Goal: Information Seeking & Learning: Learn about a topic

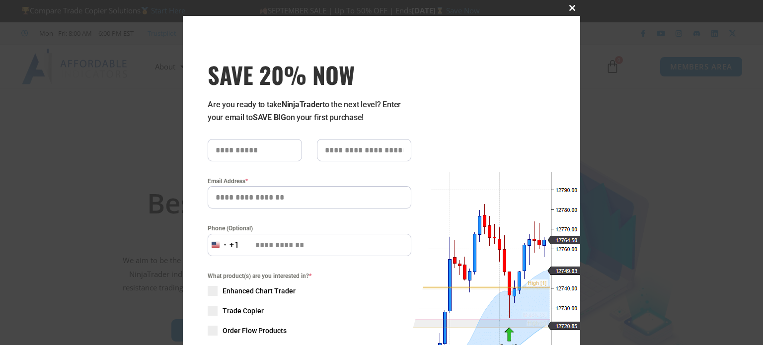
click at [569, 7] on span "SAVE 20% NOW popup" at bounding box center [572, 8] width 16 height 6
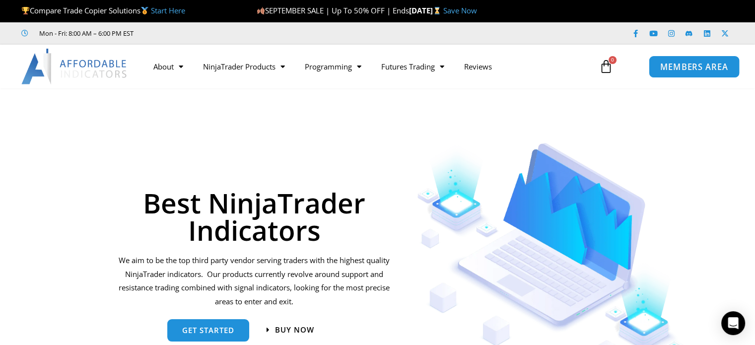
click at [696, 63] on span "MEMBERS AREA" at bounding box center [695, 67] width 68 height 8
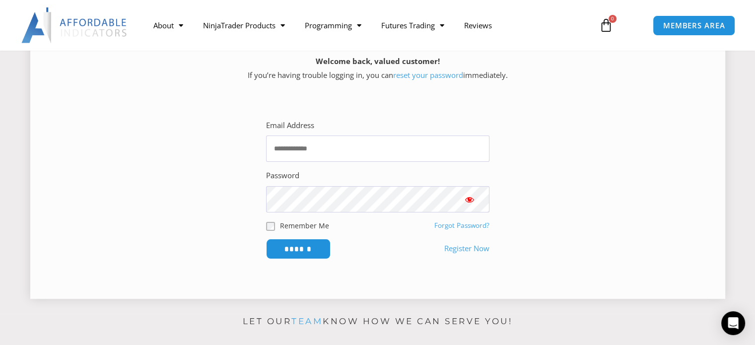
scroll to position [149, 0]
type input "**********"
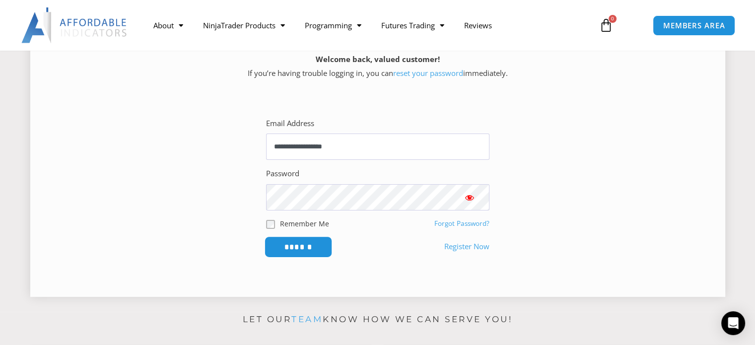
click at [306, 248] on input "******" at bounding box center [298, 246] width 68 height 21
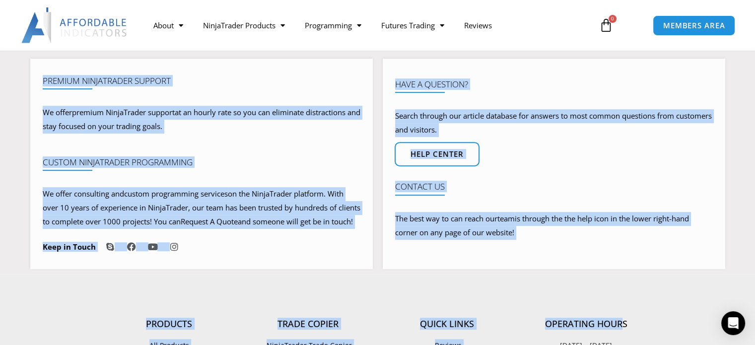
drag, startPoint x: 258, startPoint y: 97, endPoint x: 620, endPoint y: 369, distance: 453.1
click at [620, 345] on html "Skip to content Compare Trade Copier Solutions Start Here SEPTEMBER SALE | Up T…" at bounding box center [377, 87] width 755 height 1342
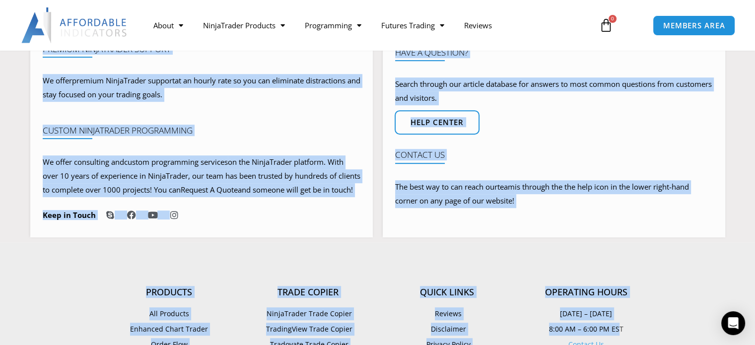
click at [734, 218] on section "Let our team know how we can serve you! Premium NinjaTrader Support We offer pr…" at bounding box center [377, 117] width 755 height 250
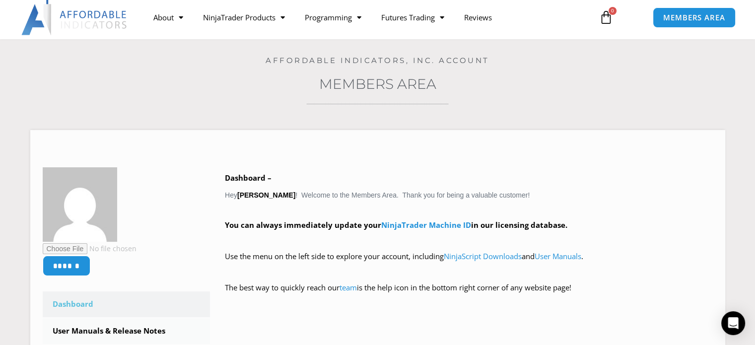
scroll to position [0, 0]
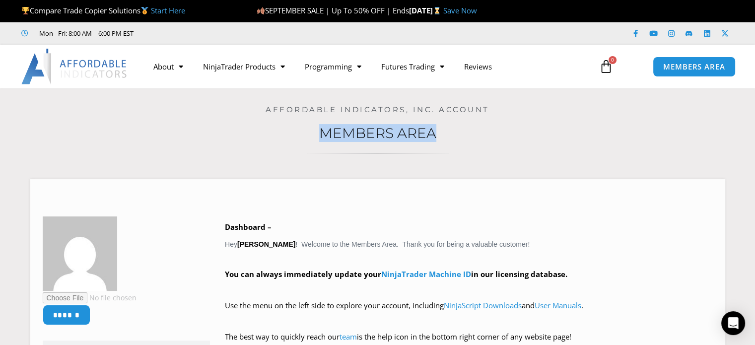
drag, startPoint x: 205, startPoint y: 124, endPoint x: 478, endPoint y: 133, distance: 273.8
click at [478, 133] on h3 "Members Area" at bounding box center [378, 133] width 706 height 18
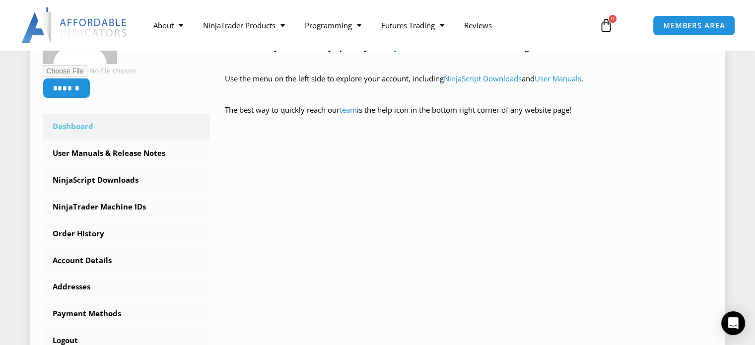
scroll to position [248, 0]
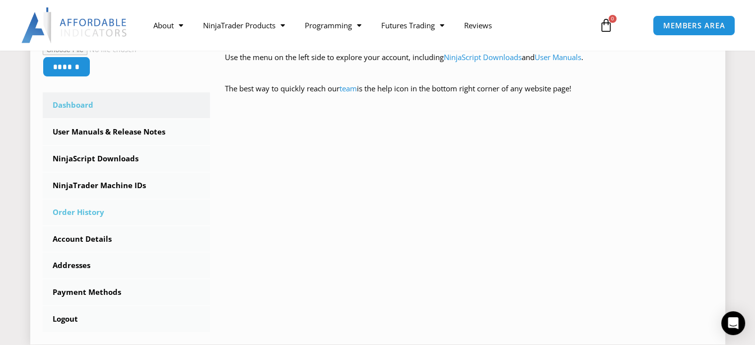
click at [99, 212] on link "Order History" at bounding box center [127, 213] width 168 height 26
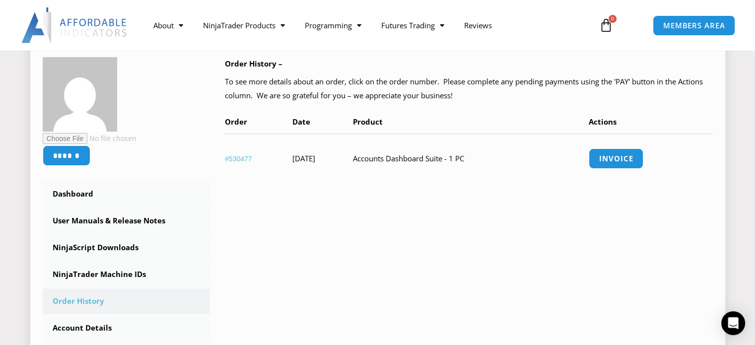
scroll to position [199, 0]
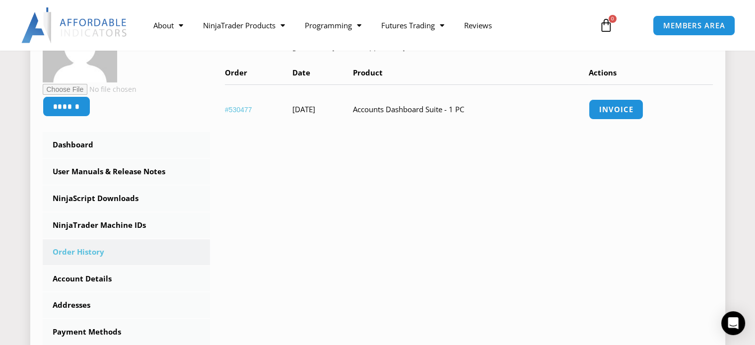
click at [245, 109] on link "#530477" at bounding box center [238, 110] width 27 height 8
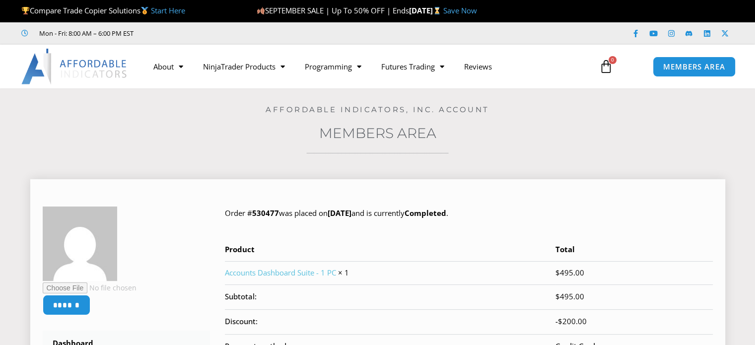
click at [316, 275] on link "Accounts Dashboard Suite - 1 PC" at bounding box center [280, 273] width 111 height 10
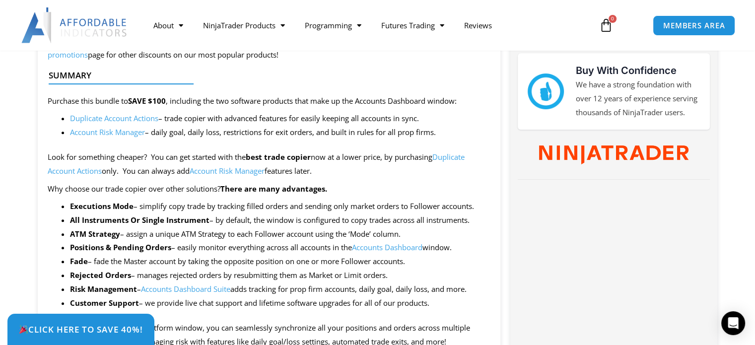
scroll to position [447, 0]
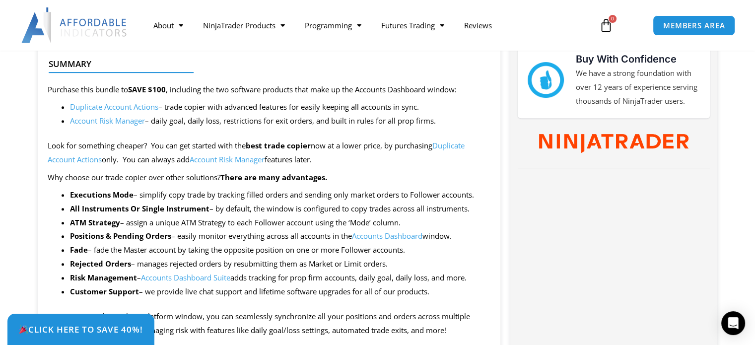
drag, startPoint x: 214, startPoint y: 105, endPoint x: 457, endPoint y: 121, distance: 243.4
click at [457, 121] on ul "Duplicate Account Actions – trade copier with advanced features for easily keep…" at bounding box center [280, 114] width 421 height 28
click at [457, 121] on li "Account Risk Manager – daily goal, daily loss, restrictions for exit orders, an…" at bounding box center [280, 121] width 421 height 14
drag, startPoint x: 209, startPoint y: 121, endPoint x: 461, endPoint y: 125, distance: 252.3
click at [461, 125] on li "Account Risk Manager – daily goal, daily loss, restrictions for exit orders, an…" at bounding box center [280, 121] width 421 height 14
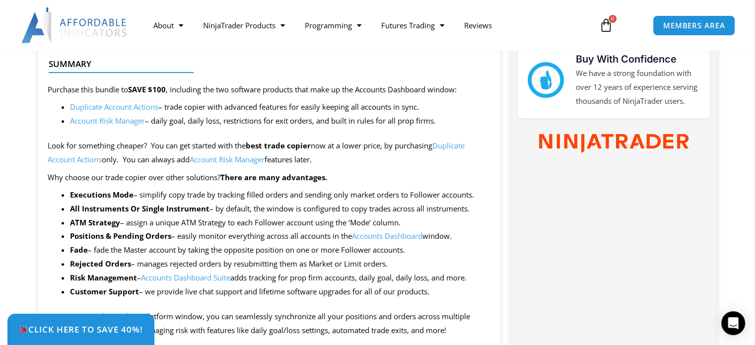
click at [461, 125] on li "Account Risk Manager – daily goal, daily loss, restrictions for exit orders, an…" at bounding box center [280, 121] width 421 height 14
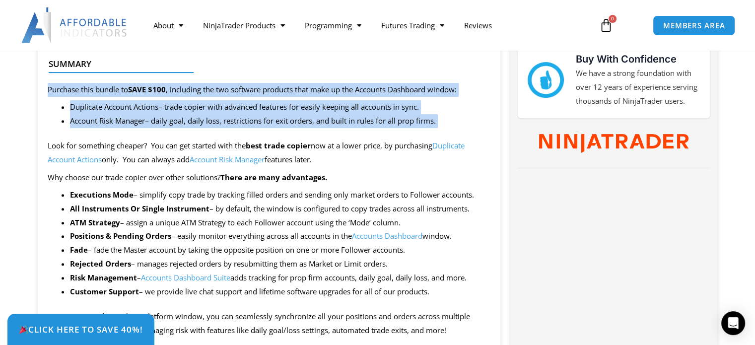
drag, startPoint x: 461, startPoint y: 125, endPoint x: 39, endPoint y: 73, distance: 425.9
click at [287, 115] on li "Account Risk Manager – daily goal, daily loss, restrictions for exit orders, an…" at bounding box center [280, 121] width 421 height 14
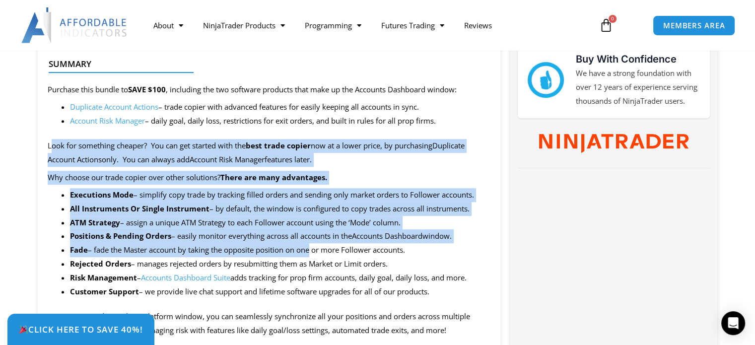
drag, startPoint x: 52, startPoint y: 143, endPoint x: 309, endPoint y: 252, distance: 280.0
click at [399, 171] on p "Why choose our trade copier over other solutions? There are many advantages." at bounding box center [270, 178] width 444 height 14
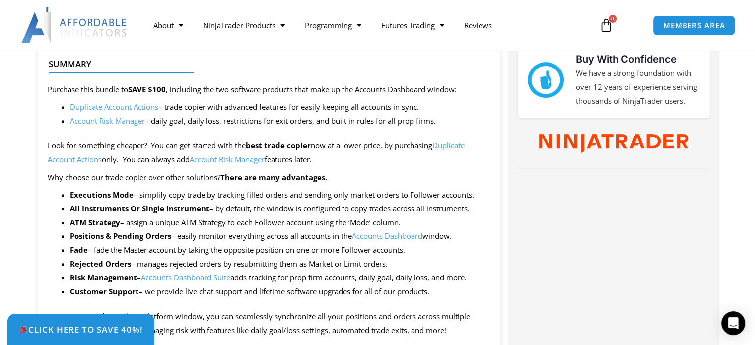
drag, startPoint x: 195, startPoint y: 158, endPoint x: 336, endPoint y: 159, distance: 140.6
click at [336, 159] on p "Look for something cheaper? You can get started with the best trade copier now …" at bounding box center [270, 153] width 444 height 28
click at [236, 161] on link "Account Risk Manager" at bounding box center [227, 159] width 75 height 10
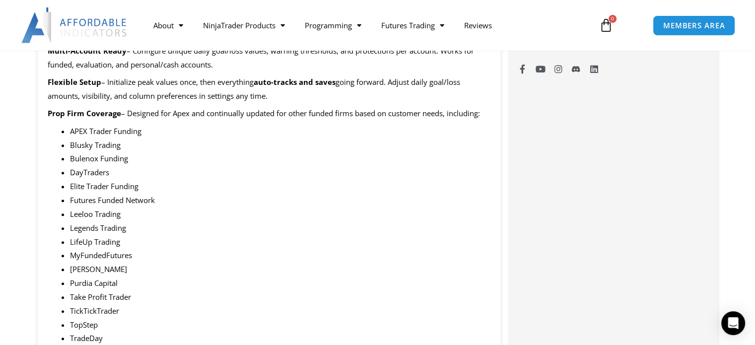
scroll to position [844, 0]
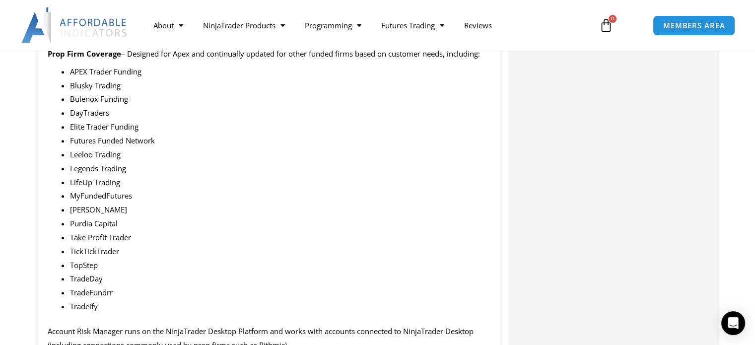
click at [236, 103] on li "Bulenox Funding" at bounding box center [280, 99] width 421 height 14
drag, startPoint x: 238, startPoint y: 61, endPoint x: 494, endPoint y: 58, distance: 255.3
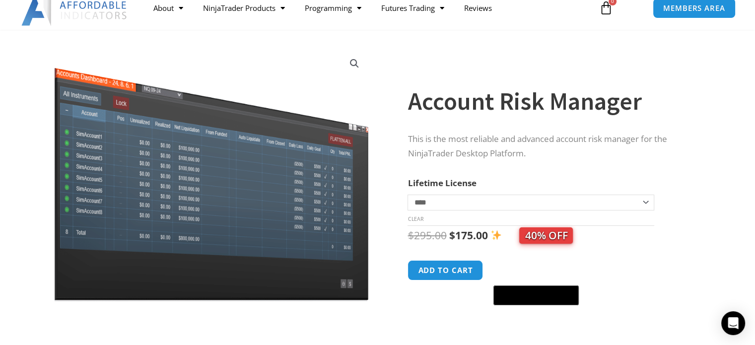
scroll to position [0, 0]
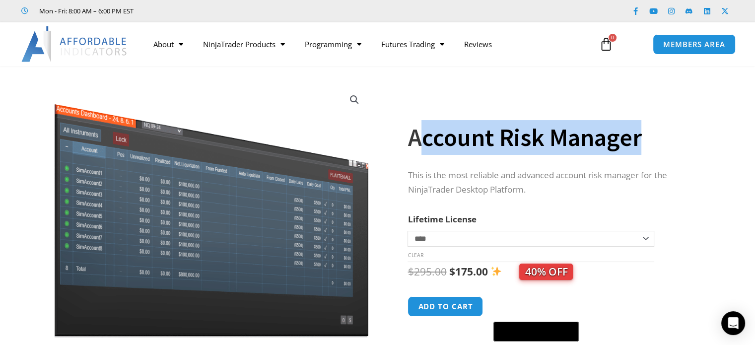
drag, startPoint x: 418, startPoint y: 132, endPoint x: 697, endPoint y: 153, distance: 279.4
click at [697, 153] on h1 "Account Risk Manager" at bounding box center [553, 137] width 290 height 35
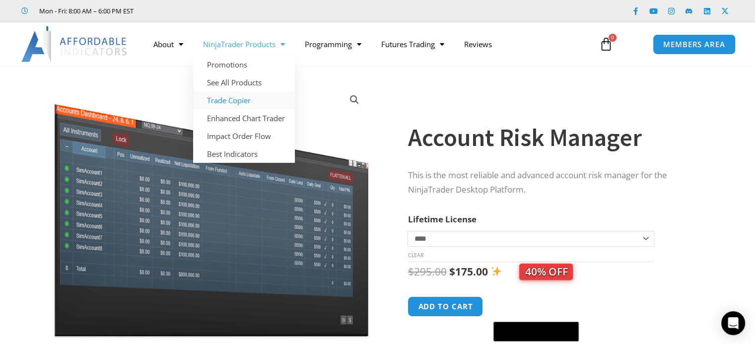
click at [247, 101] on link "Trade Copier" at bounding box center [244, 100] width 102 height 18
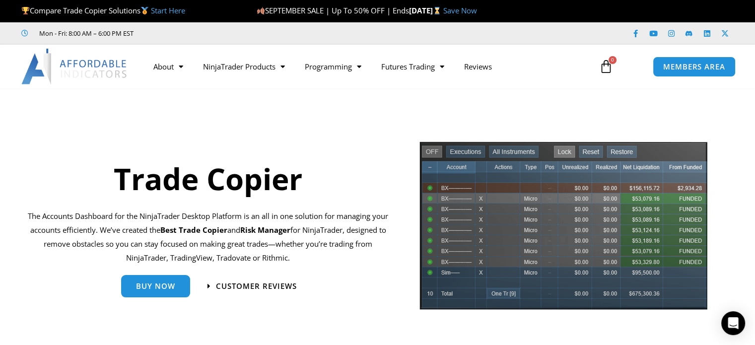
drag, startPoint x: 0, startPoint y: 0, endPoint x: 565, endPoint y: 107, distance: 575.3
